Goal: Information Seeking & Learning: Learn about a topic

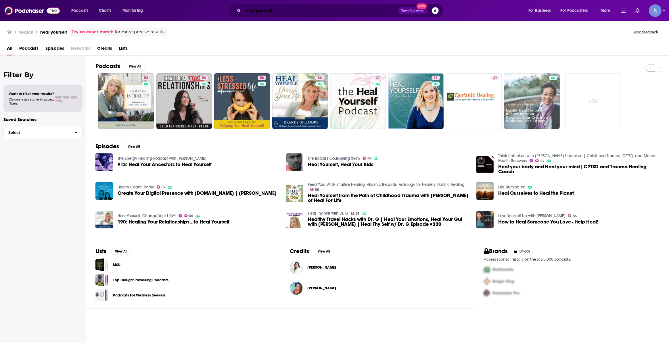
click at [287, 12] on input "heal yourself" at bounding box center [320, 10] width 155 height 9
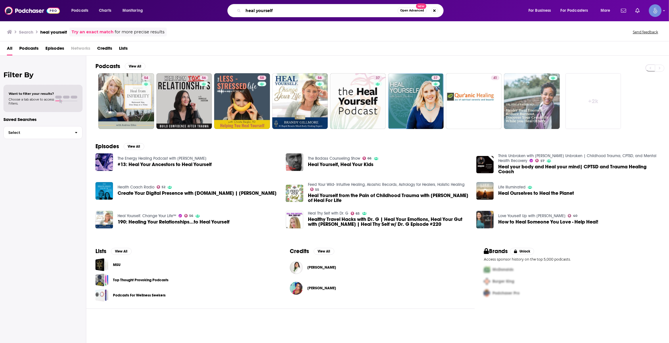
click at [287, 11] on input "heal yourself" at bounding box center [320, 10] width 154 height 9
type input "wisdom stripes"
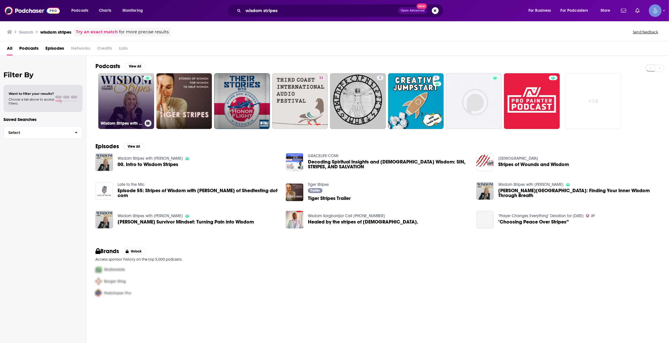
click at [133, 108] on link "Wisdom Stripes with [PERSON_NAME]" at bounding box center [126, 101] width 56 height 56
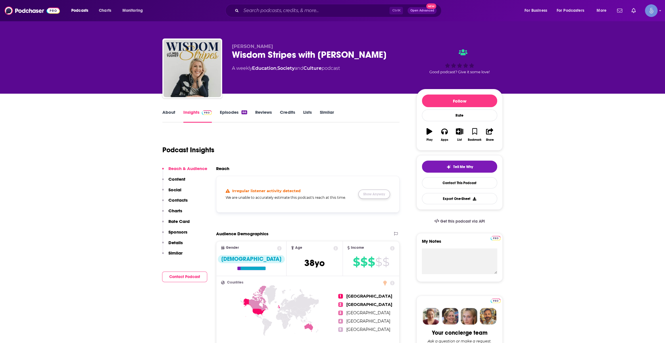
click at [366, 195] on button "Show Anyway" at bounding box center [374, 194] width 32 height 9
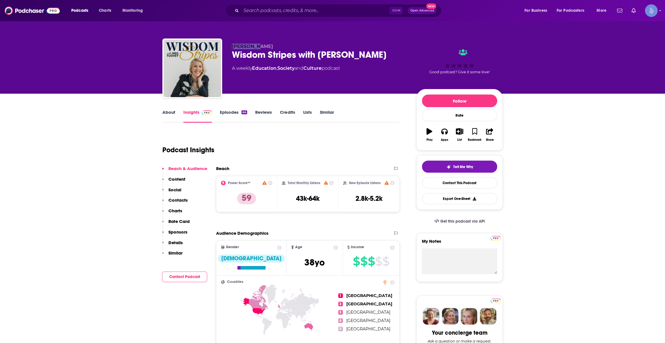
drag, startPoint x: 231, startPoint y: 46, endPoint x: 260, endPoint y: 45, distance: 28.5
click at [260, 45] on div "[PERSON_NAME] Wisdom Stripes with [PERSON_NAME] A weekly Education , Society an…" at bounding box center [332, 70] width 340 height 62
click at [262, 46] on p "[PERSON_NAME]" at bounding box center [319, 46] width 175 height 5
drag, startPoint x: 262, startPoint y: 46, endPoint x: 235, endPoint y: 46, distance: 26.4
click at [235, 46] on p "[PERSON_NAME]" at bounding box center [319, 46] width 175 height 5
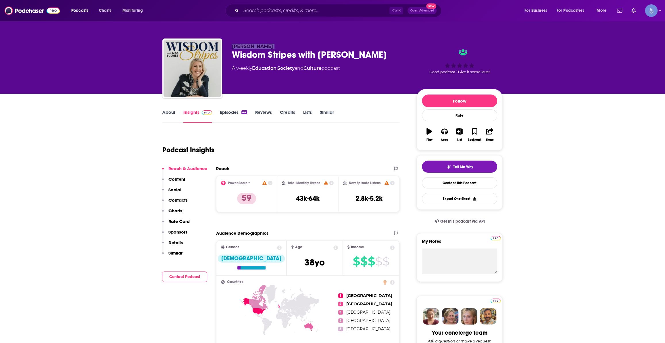
copy p "[PERSON_NAME]"
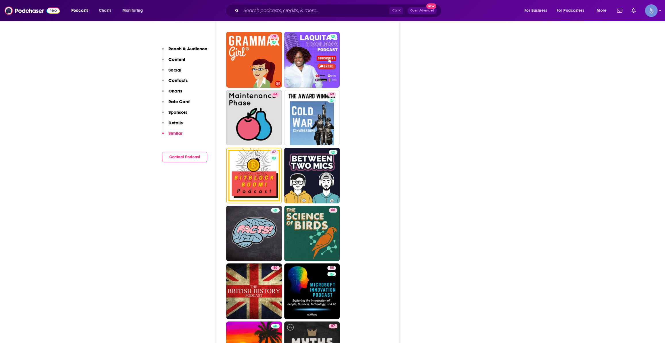
scroll to position [1655, 0]
